Goal: Navigation & Orientation: Find specific page/section

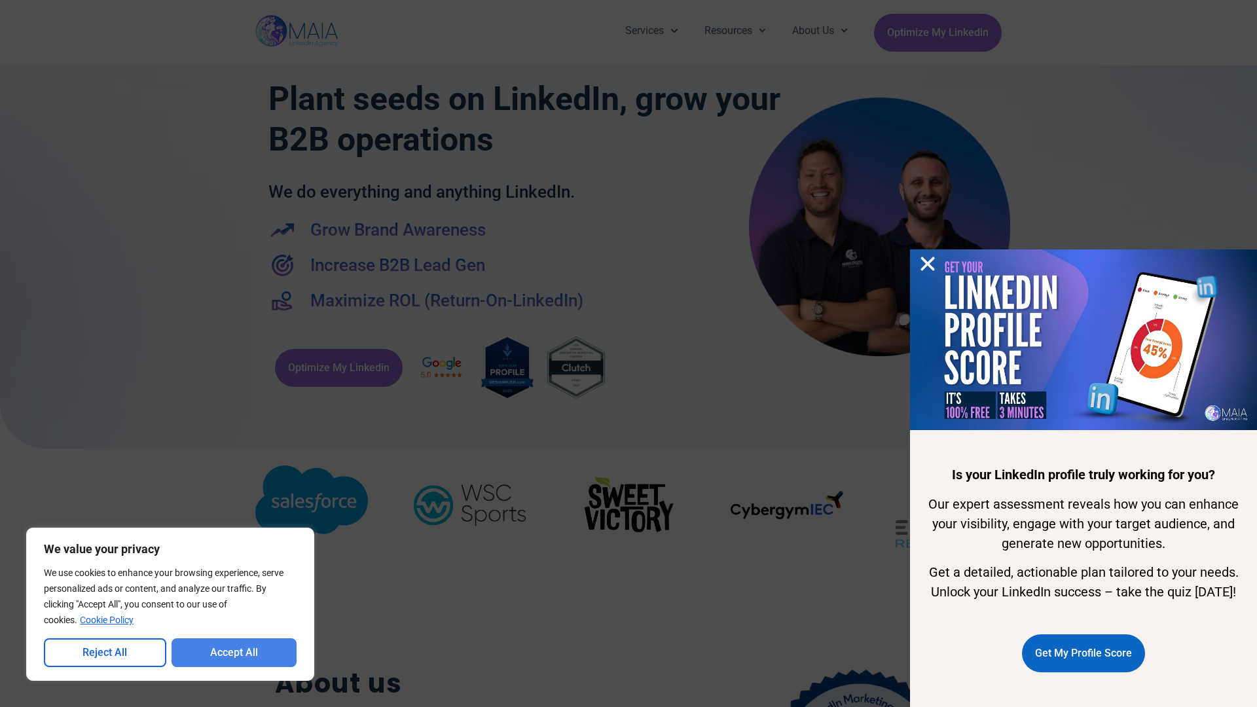
click at [234, 653] on button "Accept All" at bounding box center [235, 652] width 126 height 29
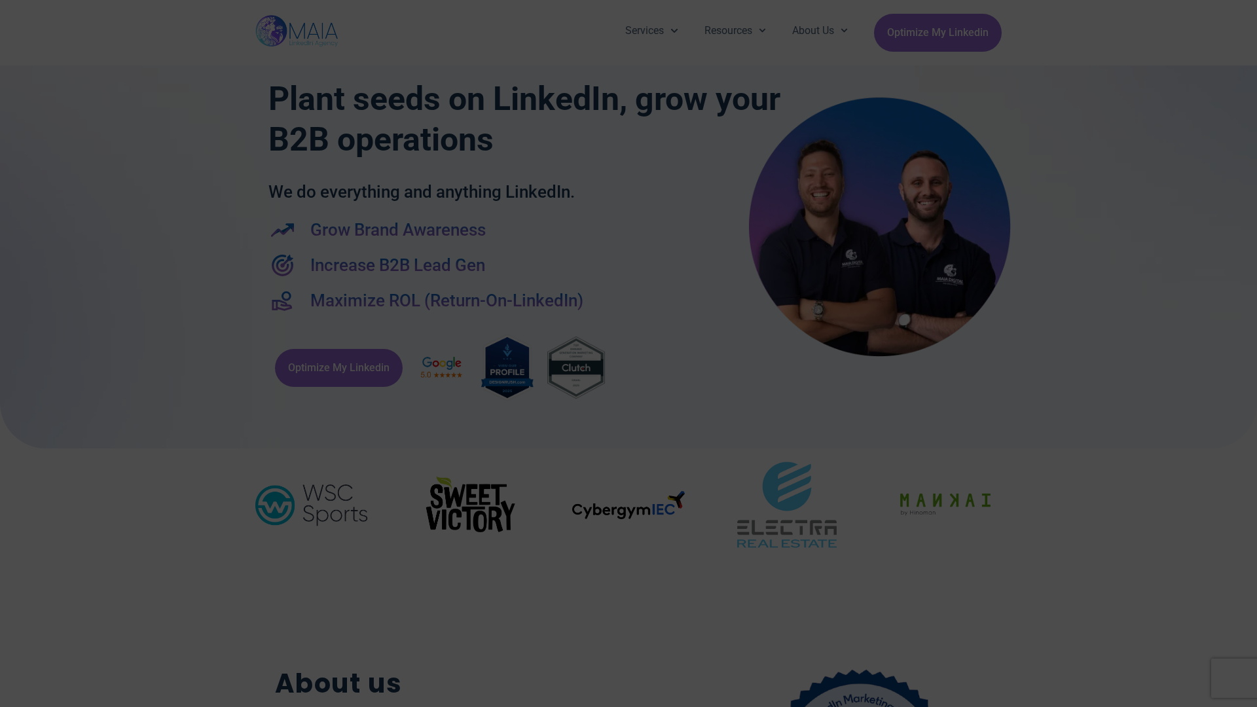
click at [7, 7] on div "Services Company Page Management LinkedIn Ads Personalized Trainings Thought Le…" at bounding box center [628, 32] width 1257 height 65
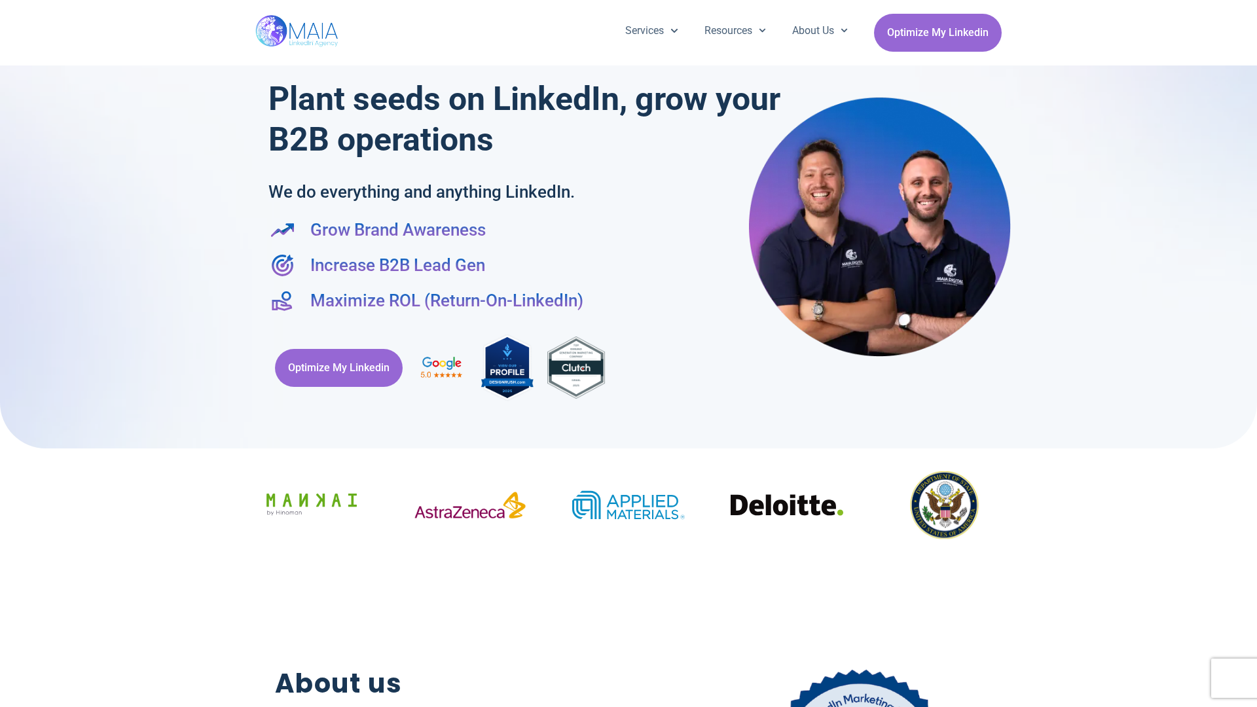
click at [7, 7] on div "Services Company Page Management LinkedIn Ads Personalized Trainings Thought Le…" at bounding box center [628, 32] width 1257 height 65
click at [1250, 7] on div "Services Company Page Management LinkedIn Ads Personalized Trainings Thought Le…" at bounding box center [628, 32] width 1257 height 65
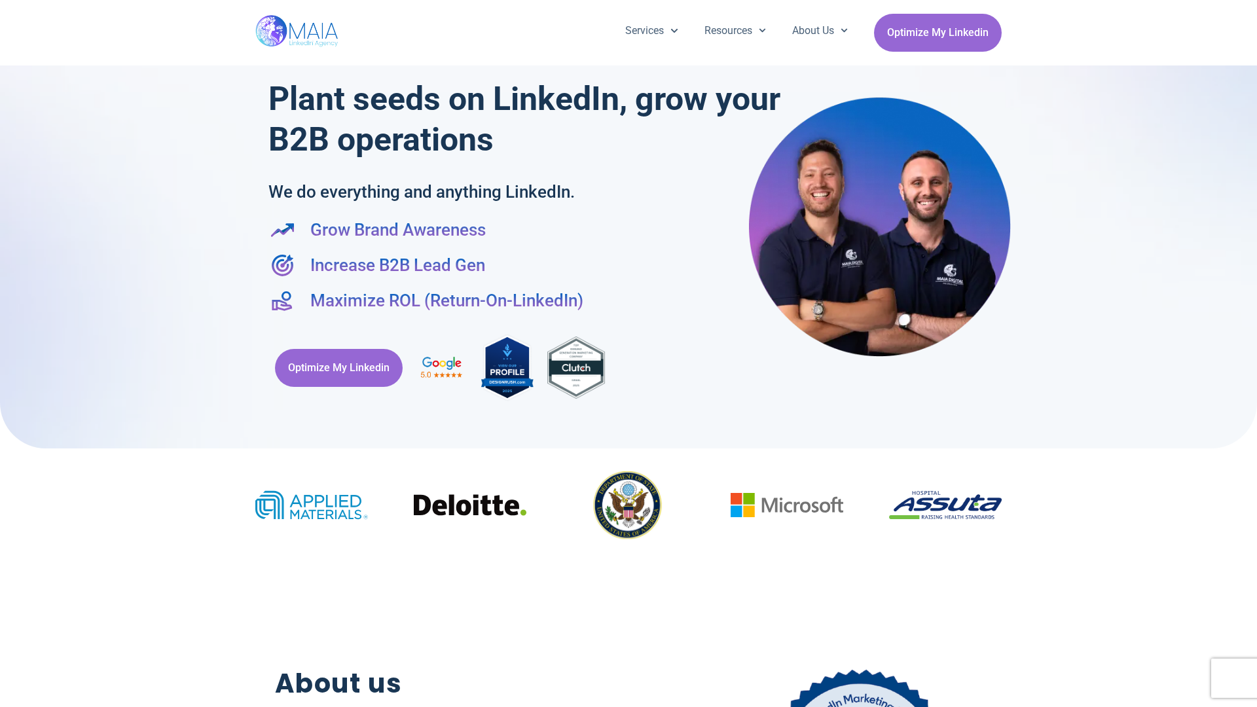
click at [7, 354] on div at bounding box center [628, 218] width 1257 height 462
click at [1250, 354] on div at bounding box center [628, 218] width 1257 height 462
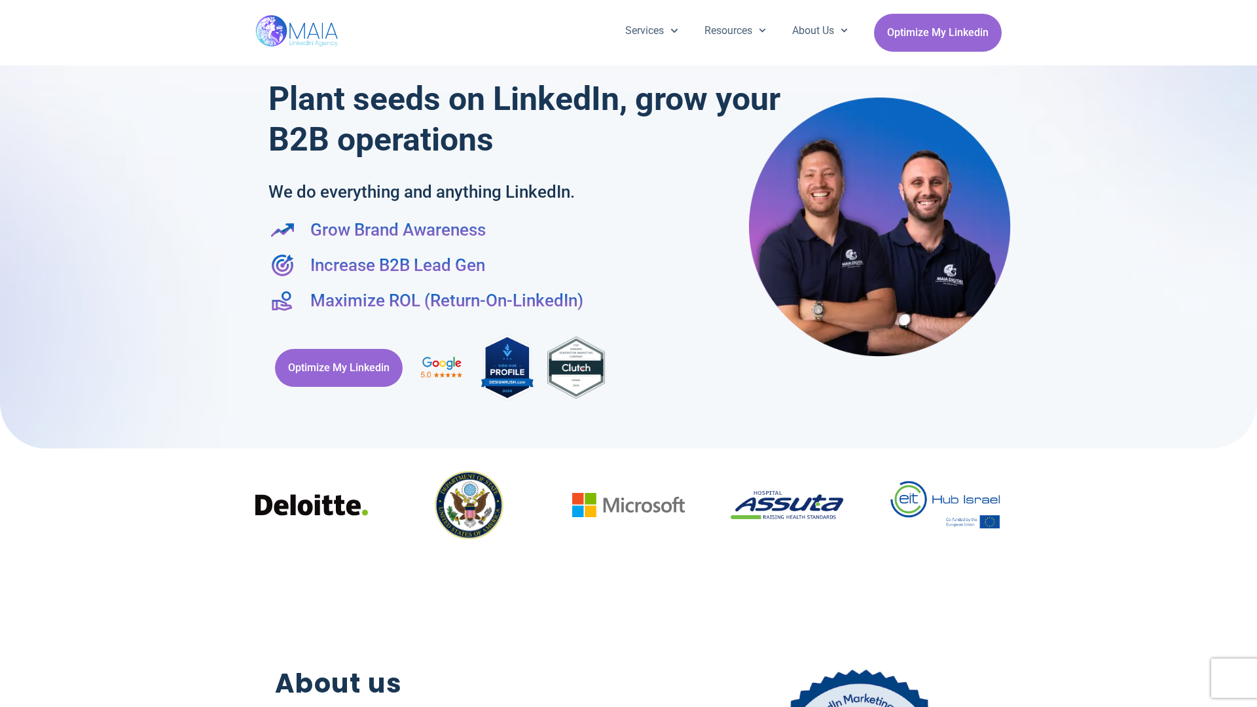
click at [629, 7] on div "Services Company Page Management LinkedIn Ads Personalized Trainings Thought Le…" at bounding box center [628, 32] width 746 height 65
click at [629, 701] on h2 "About us" at bounding box center [459, 684] width 369 height 40
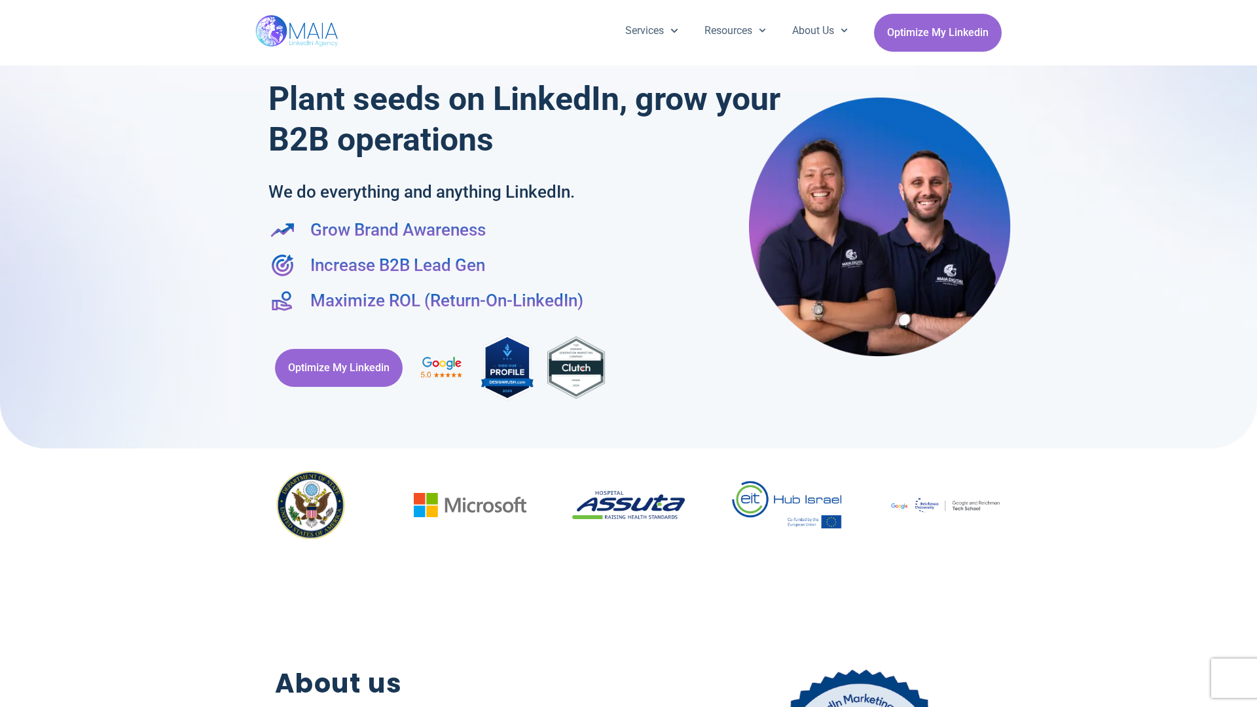
click at [629, 354] on div "Optimize My Linkedin" at bounding box center [628, 367] width 720 height 83
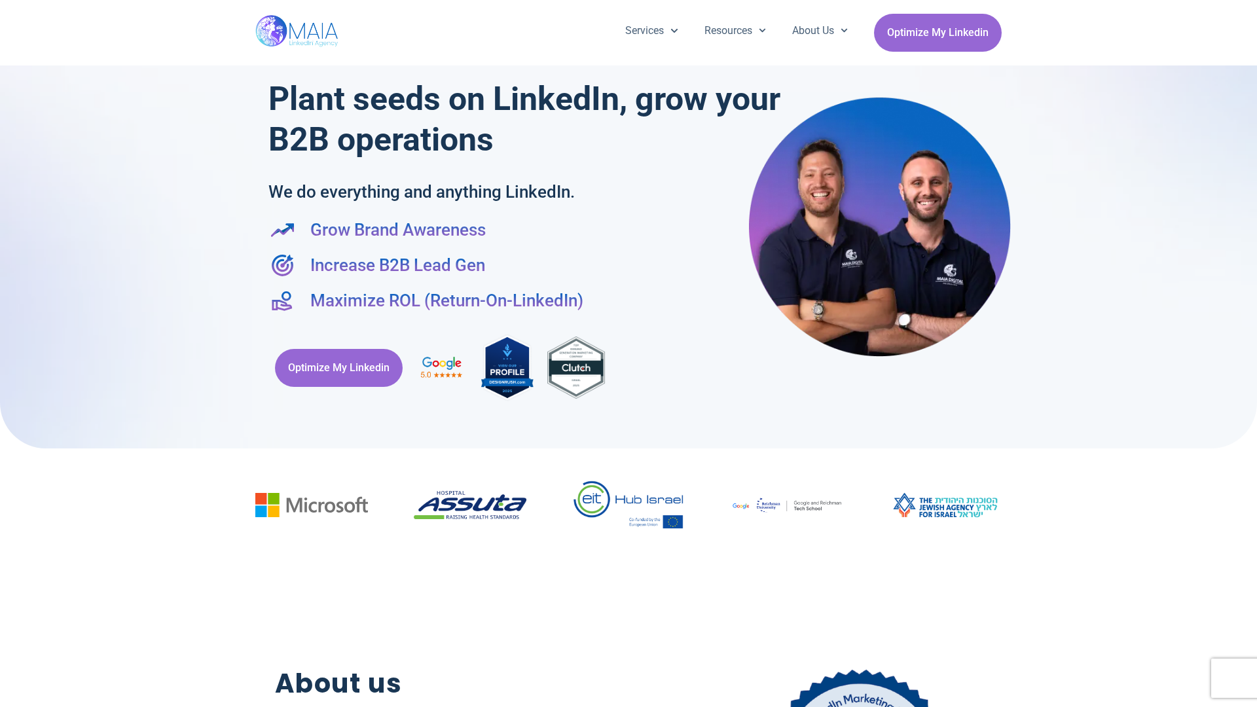
click at [7, 7] on div "Services Company Page Management LinkedIn Ads Personalized Trainings Thought Le…" at bounding box center [628, 32] width 1257 height 65
click at [1250, 7] on div "Services Company Page Management LinkedIn Ads Personalized Trainings Thought Le…" at bounding box center [628, 32] width 1257 height 65
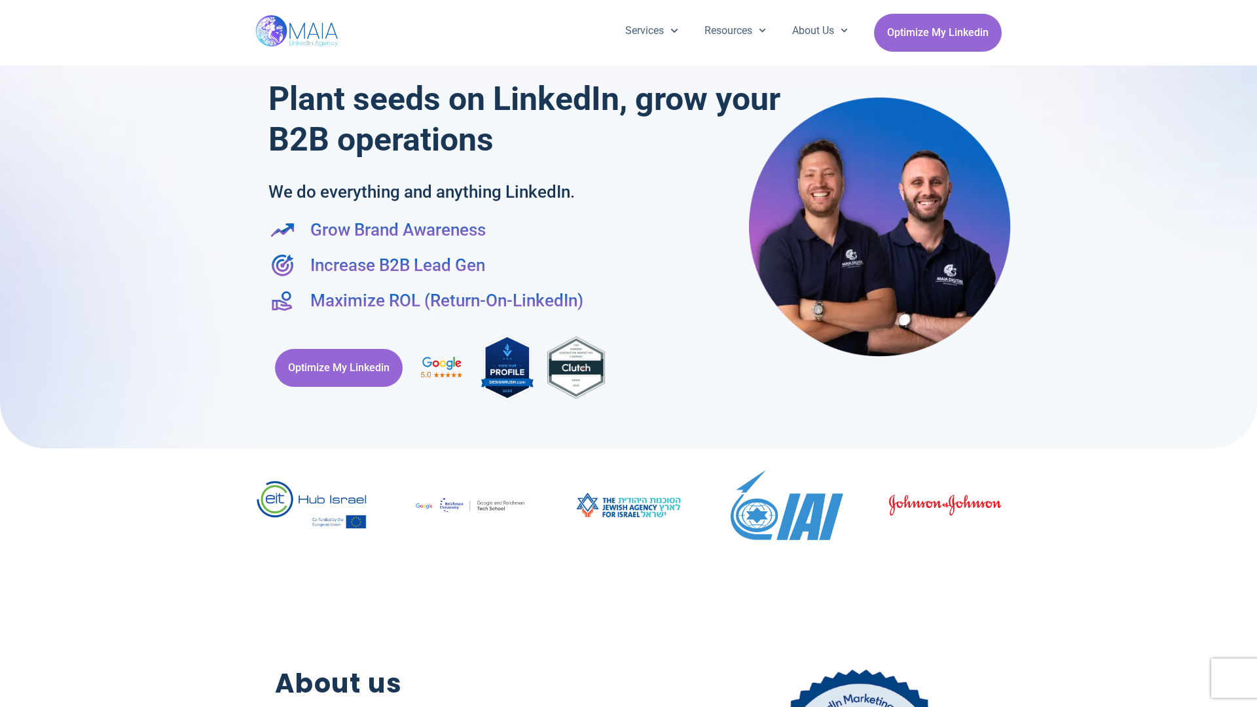
click at [7, 354] on div at bounding box center [628, 218] width 1257 height 462
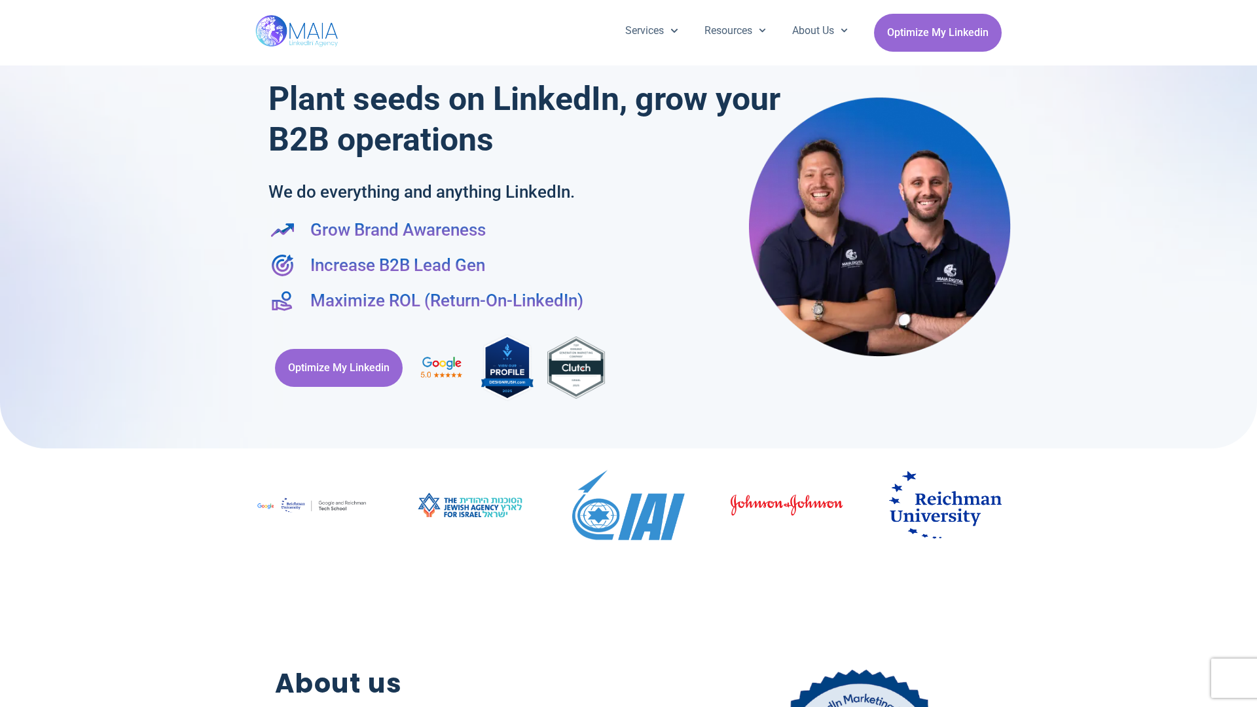
click at [1250, 354] on div at bounding box center [628, 218] width 1257 height 462
click at [629, 7] on div "Services Company Page Management LinkedIn Ads Personalized Trainings Thought Le…" at bounding box center [628, 32] width 746 height 65
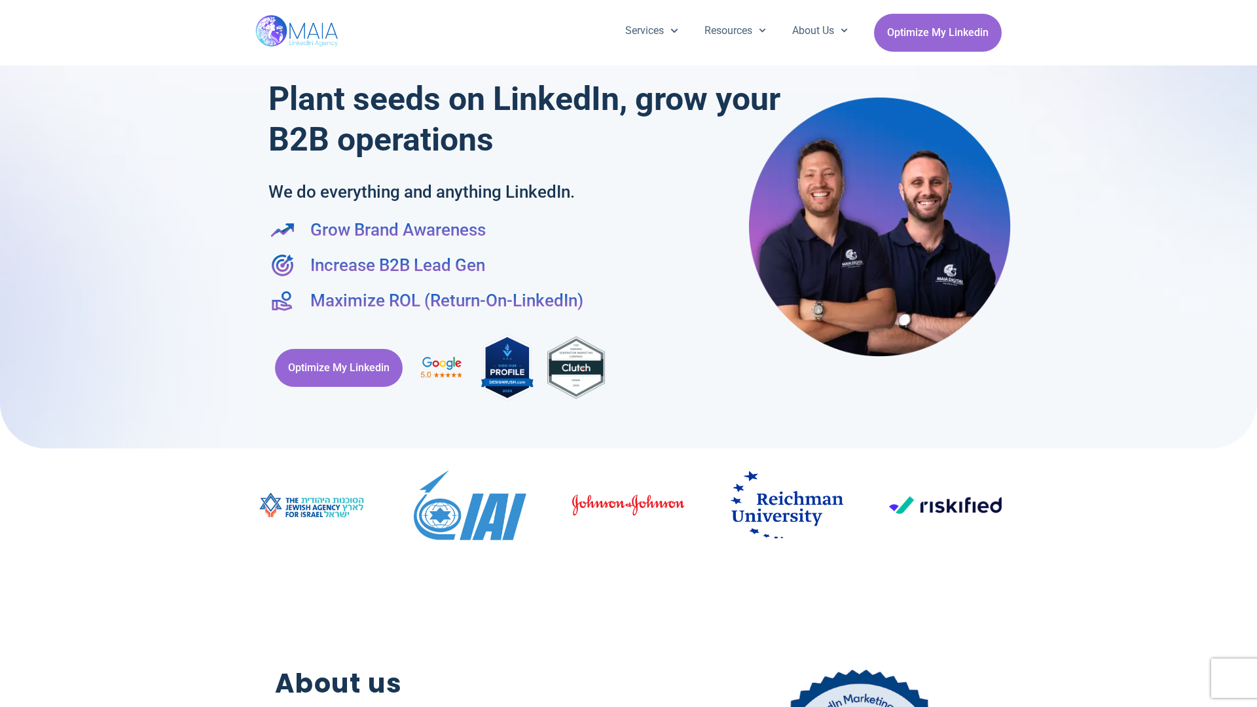
click at [629, 701] on h2 "About us" at bounding box center [459, 684] width 369 height 40
click at [629, 354] on div "Optimize My Linkedin" at bounding box center [628, 367] width 720 height 83
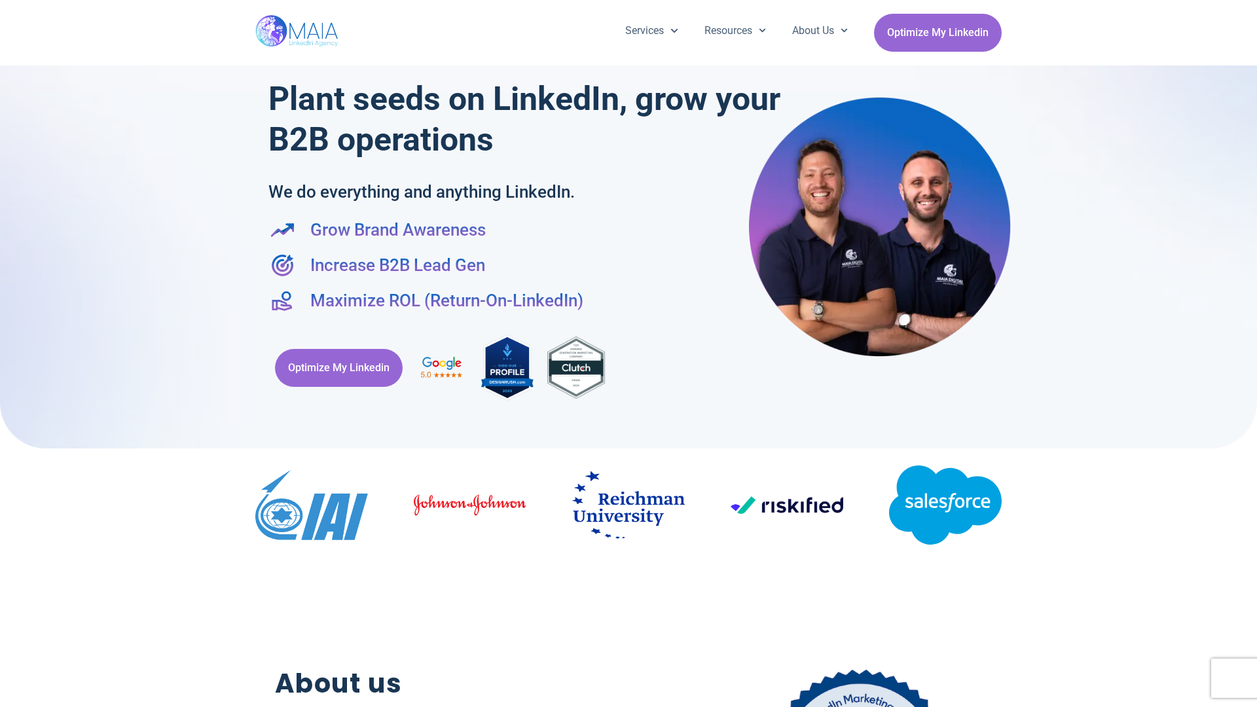
click at [7, 7] on div "Services Company Page Management LinkedIn Ads Personalized Trainings Thought Le…" at bounding box center [628, 32] width 1257 height 65
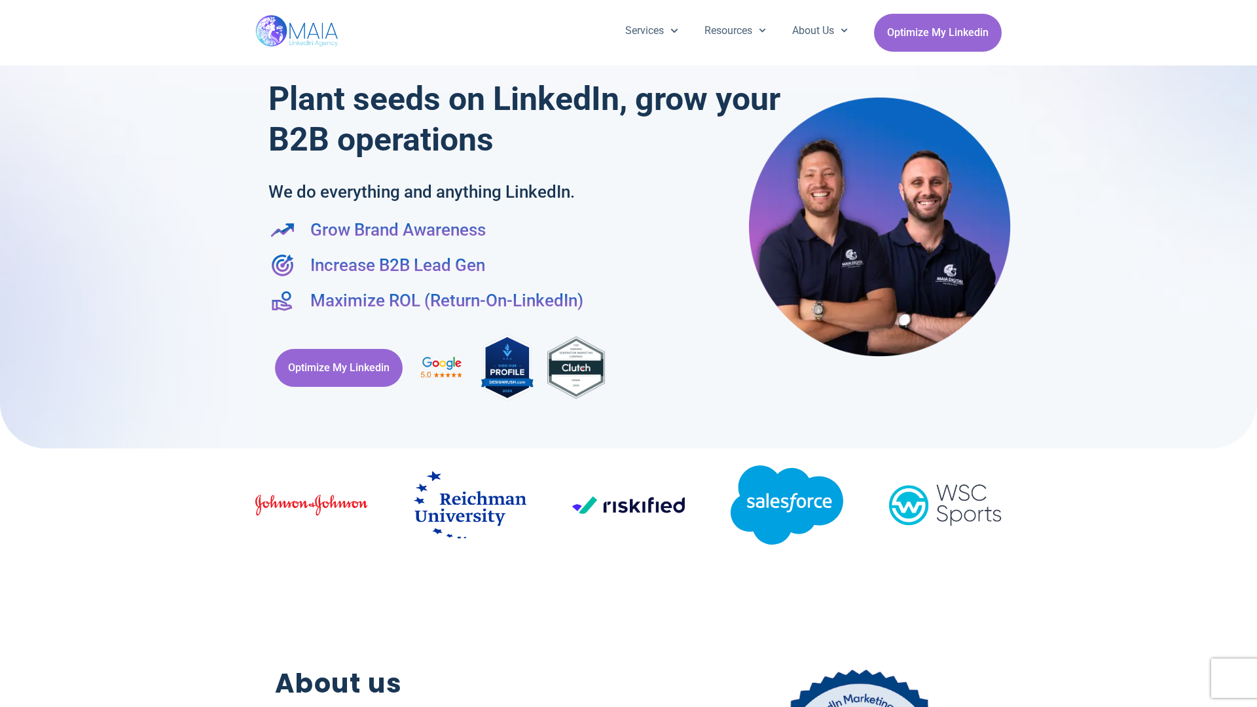
click at [1250, 7] on div "Services Company Page Management LinkedIn Ads Personalized Trainings Thought Le…" at bounding box center [628, 32] width 1257 height 65
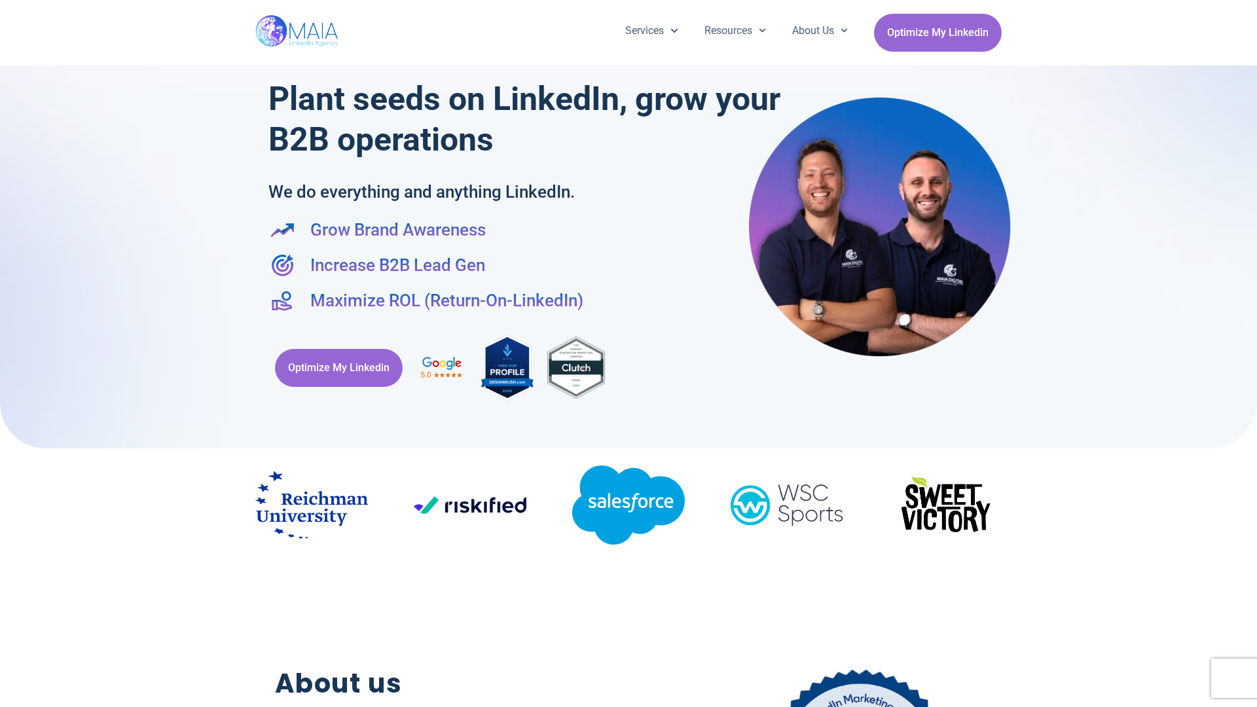
click at [7, 354] on div at bounding box center [628, 218] width 1257 height 462
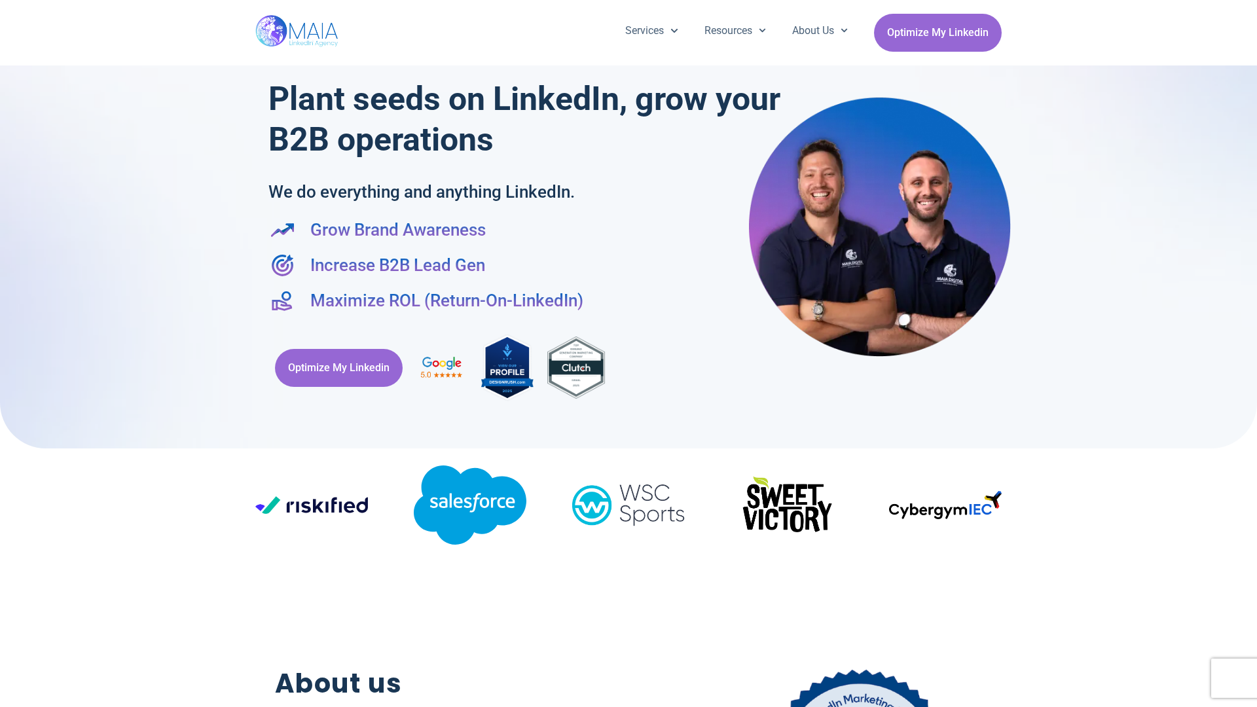
click at [1250, 354] on div at bounding box center [628, 218] width 1257 height 462
click at [629, 7] on div "Services Company Page Management LinkedIn Ads Personalized Trainings Thought Le…" at bounding box center [628, 32] width 746 height 65
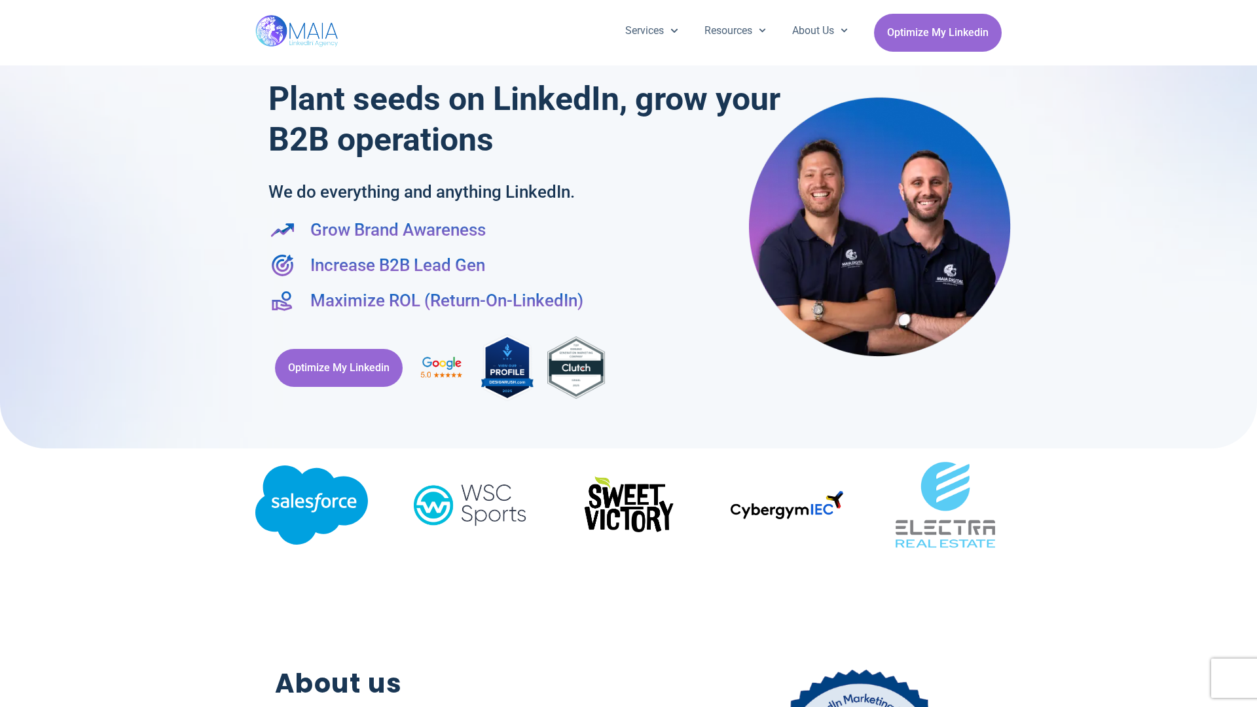
click at [629, 701] on h2 "About us" at bounding box center [459, 684] width 369 height 40
click at [629, 354] on div "Optimize My Linkedin" at bounding box center [628, 367] width 720 height 83
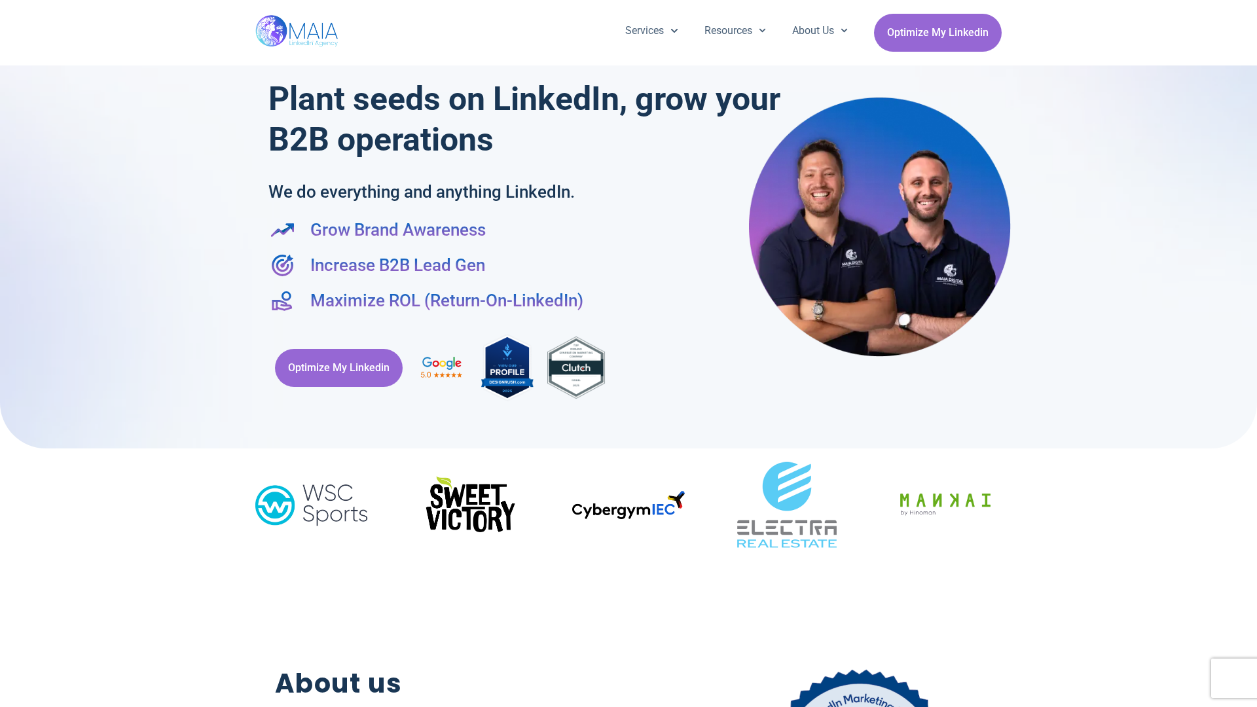
click at [7, 7] on div "Services Company Page Management LinkedIn Ads Personalized Trainings Thought Le…" at bounding box center [628, 32] width 1257 height 65
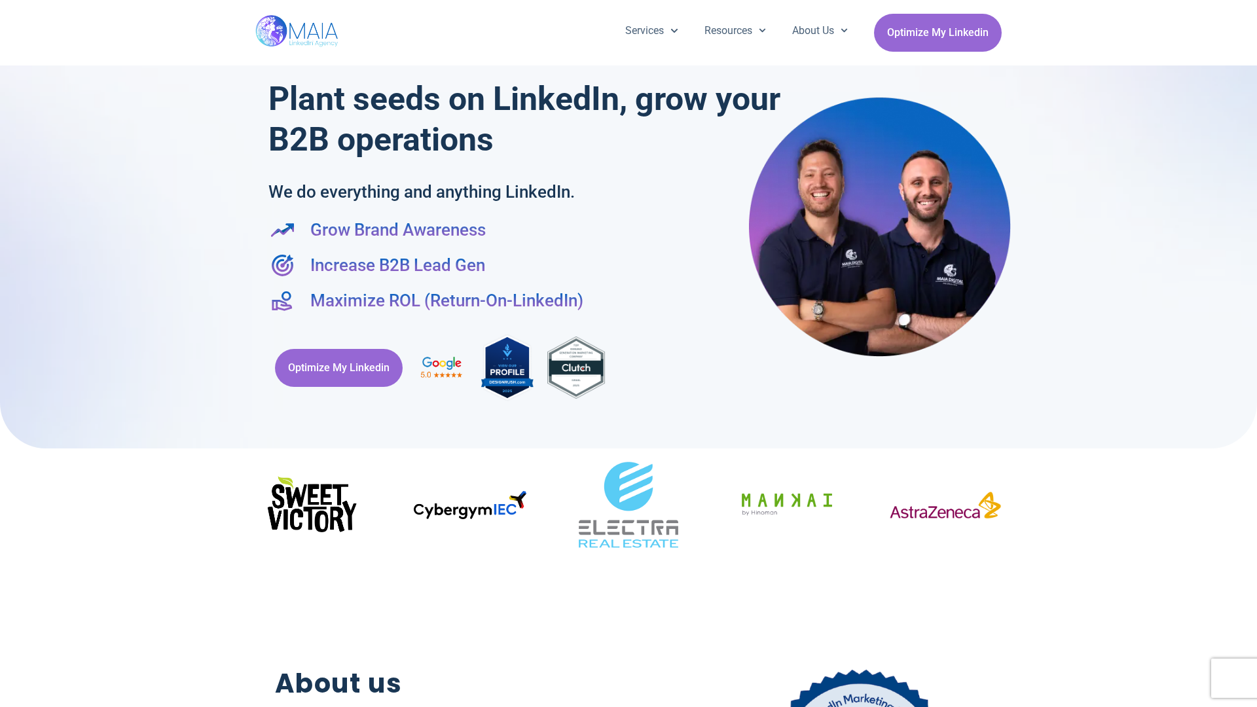
click at [1250, 7] on div "Services Company Page Management LinkedIn Ads Personalized Trainings Thought Le…" at bounding box center [628, 32] width 1257 height 65
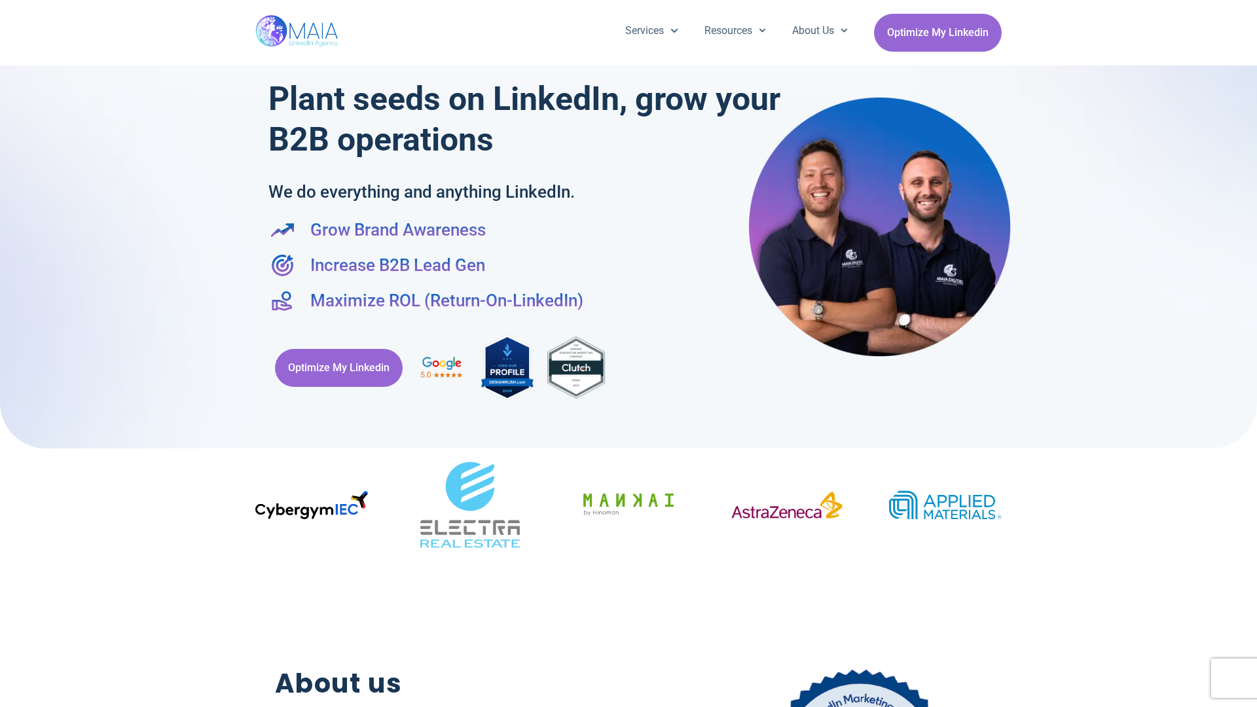
click at [7, 354] on div at bounding box center [628, 218] width 1257 height 462
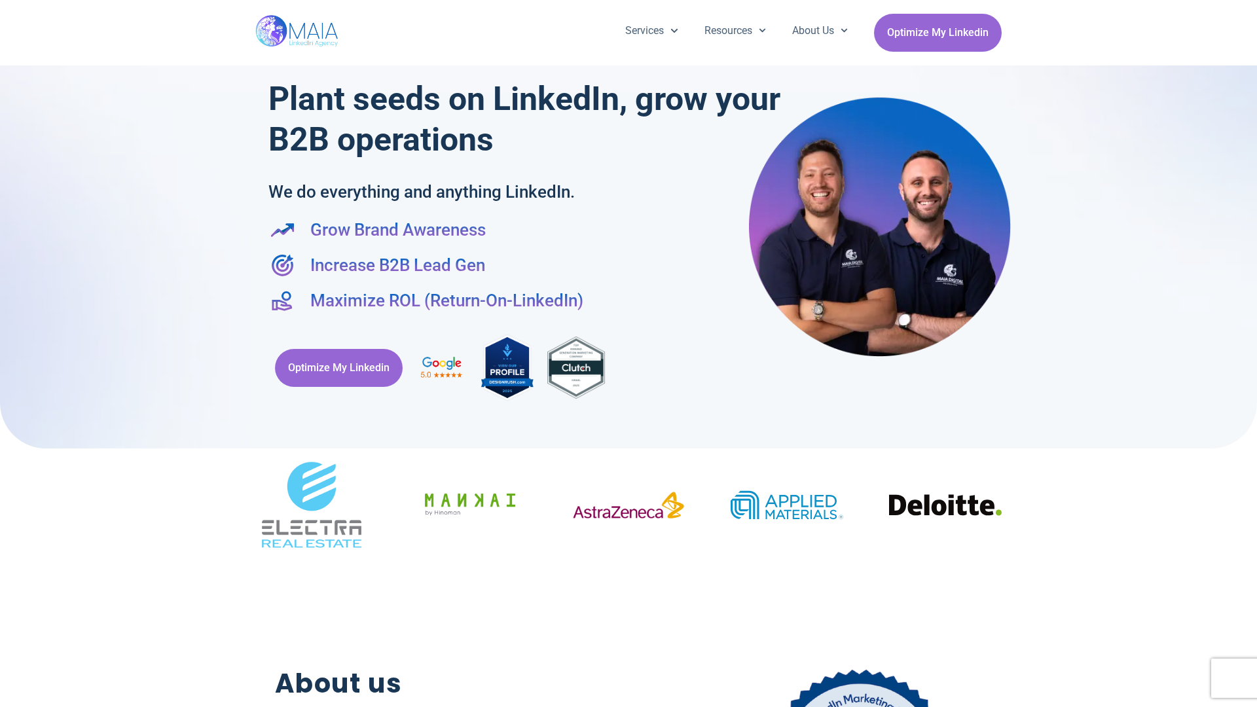
click at [1250, 354] on div at bounding box center [628, 218] width 1257 height 462
click at [629, 7] on div "Services Company Page Management LinkedIn Ads Personalized Trainings Thought Le…" at bounding box center [628, 32] width 746 height 65
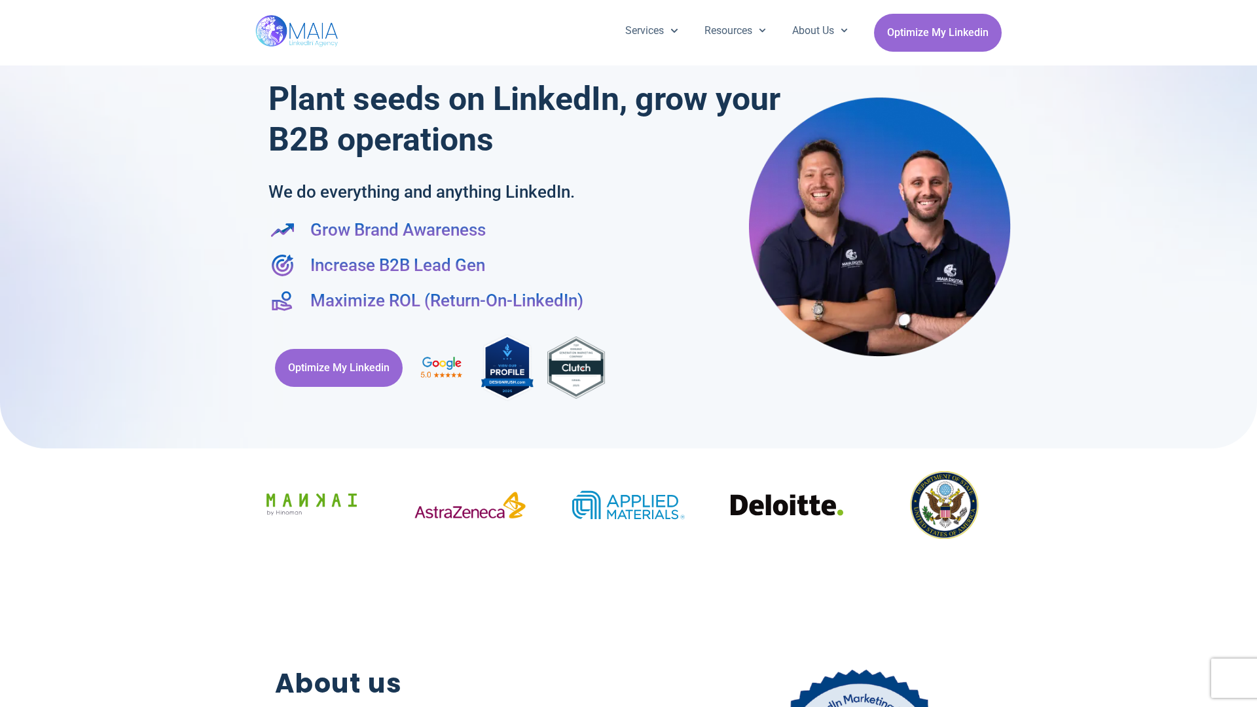
click at [629, 701] on h2 "About us" at bounding box center [459, 684] width 369 height 40
click at [629, 354] on div "Optimize My Linkedin" at bounding box center [628, 367] width 720 height 83
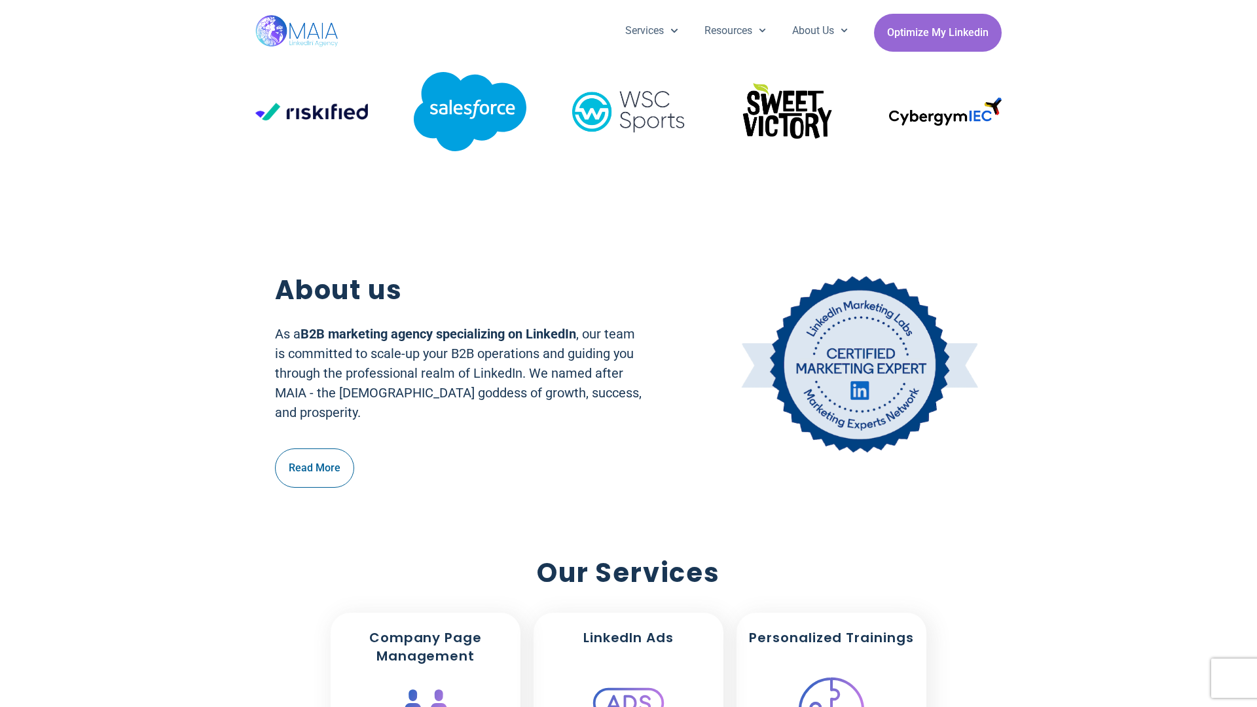
scroll to position [395, 0]
